Goal: Information Seeking & Learning: Learn about a topic

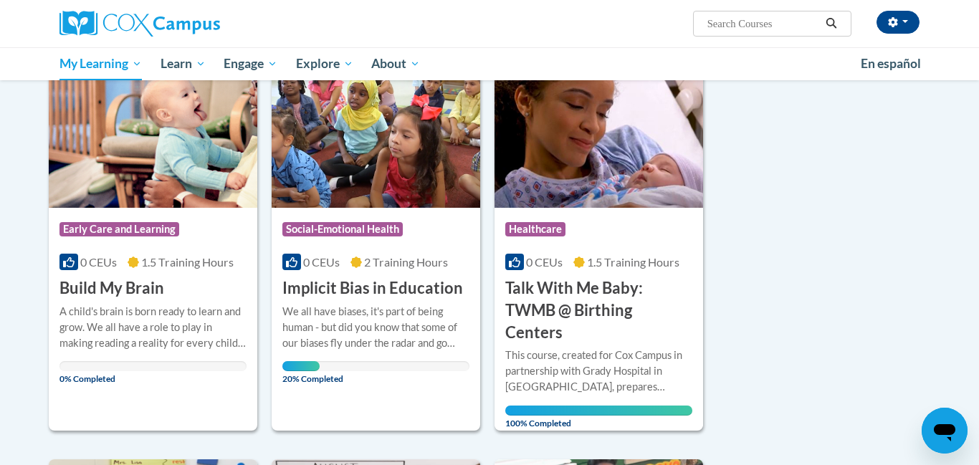
scroll to position [201, 0]
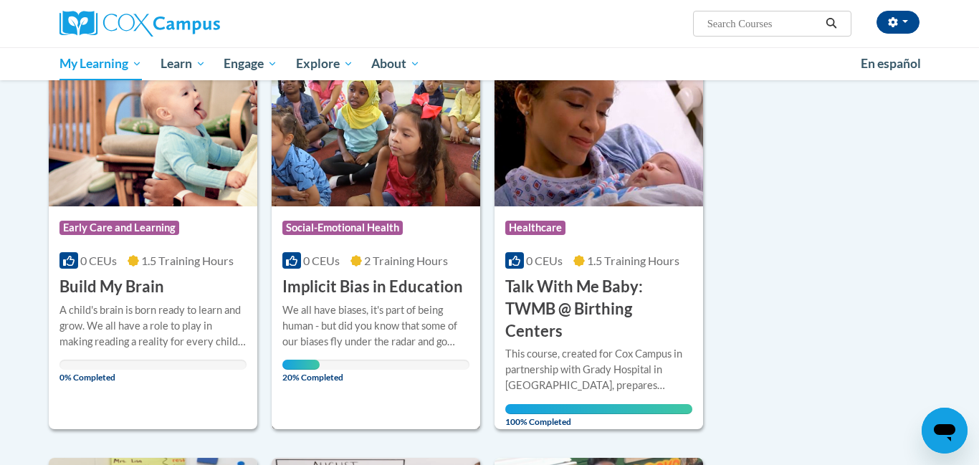
click at [436, 335] on div "We all have biases, it's part of being human - but did you know that some of ou…" at bounding box center [375, 325] width 187 height 47
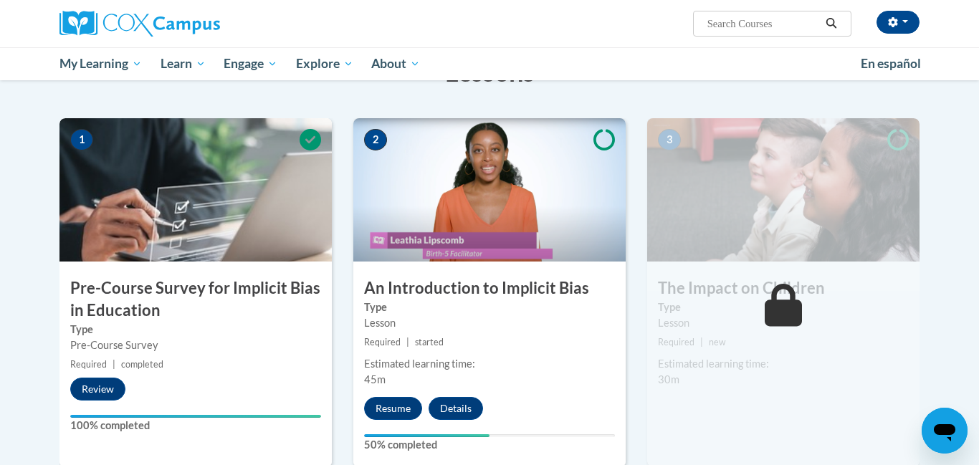
scroll to position [258, 0]
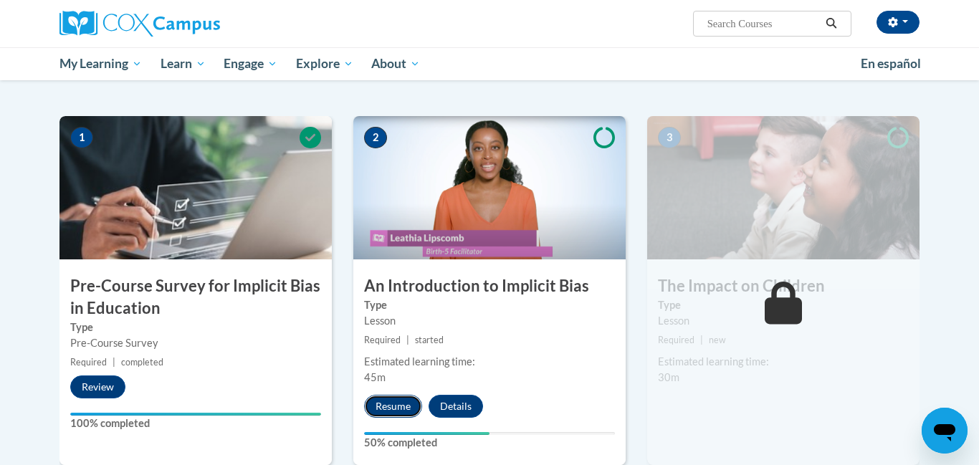
click at [378, 409] on button "Resume" at bounding box center [393, 406] width 58 height 23
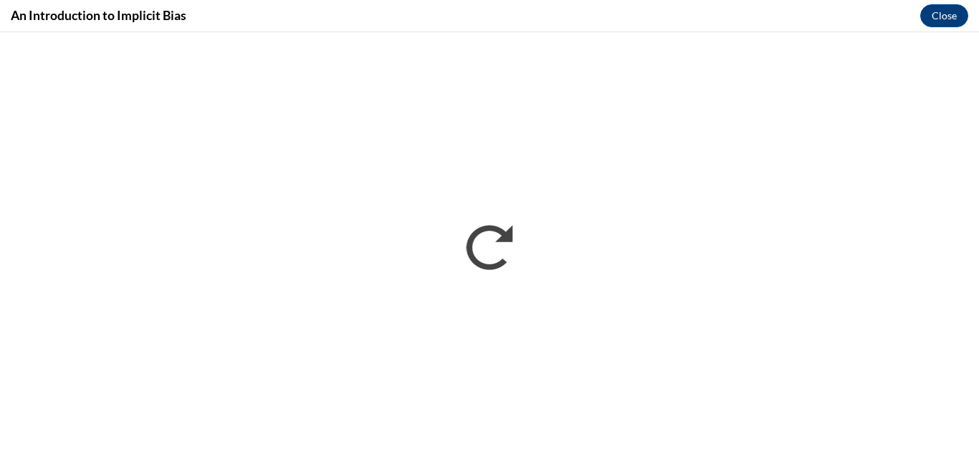
scroll to position [0, 0]
